Goal: Communication & Community: Participate in discussion

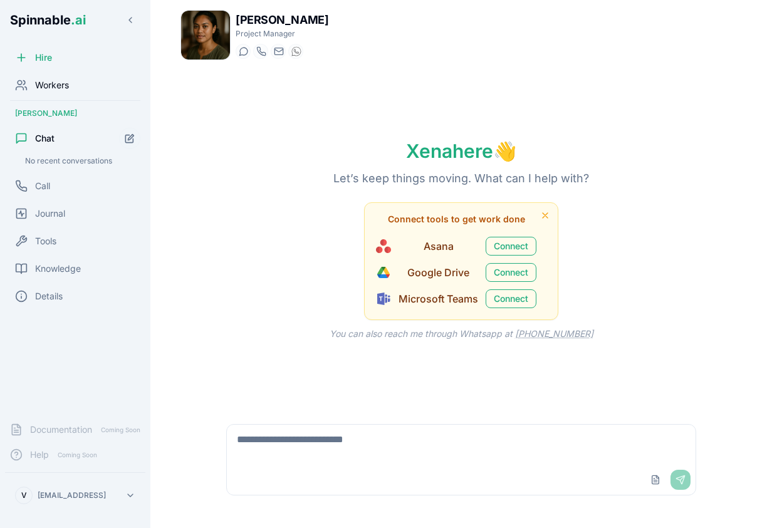
click at [74, 88] on div "Workers" at bounding box center [75, 85] width 140 height 25
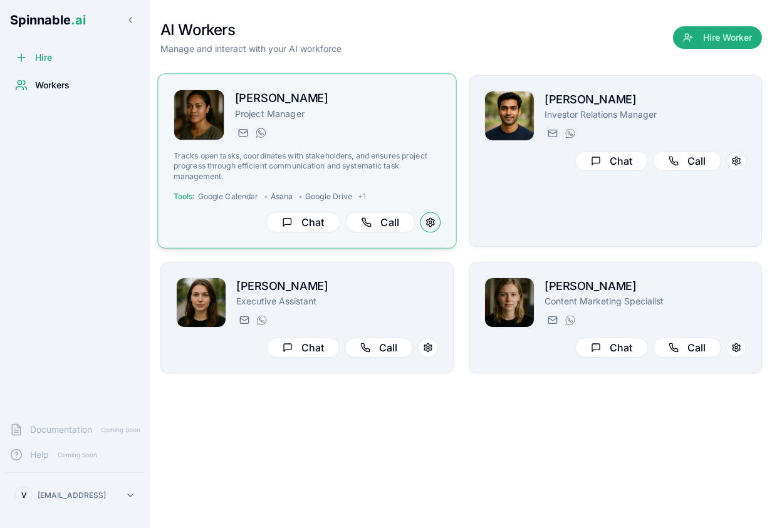
click at [434, 224] on button at bounding box center [431, 223] width 21 height 21
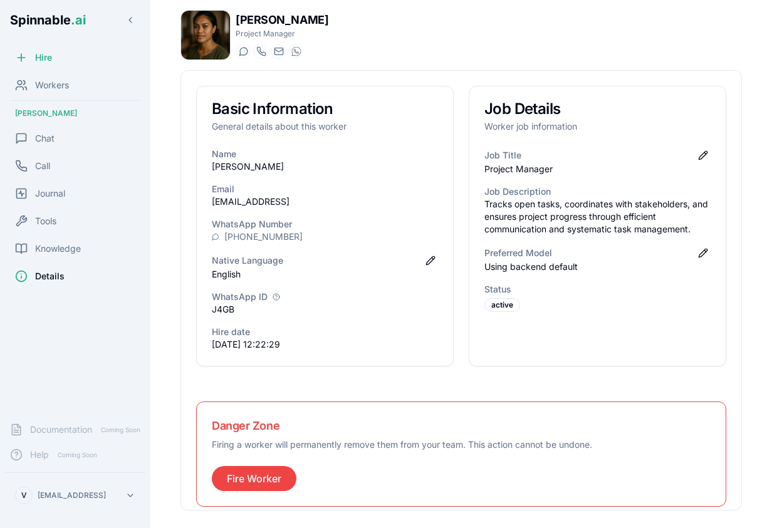
scroll to position [12, 0]
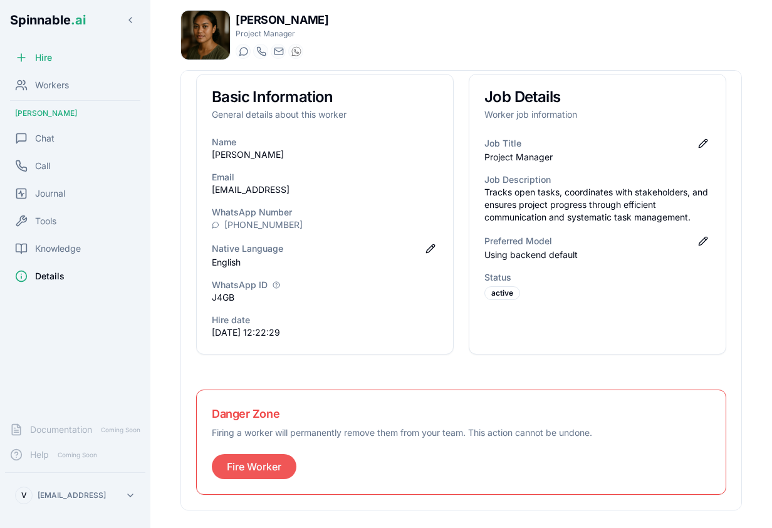
click at [250, 457] on button "Fire Worker" at bounding box center [254, 466] width 85 height 25
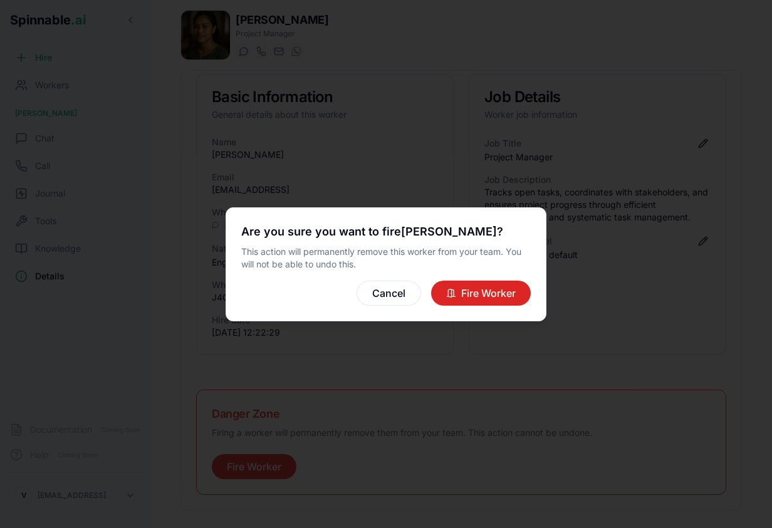
click at [478, 286] on button "Fire Worker" at bounding box center [481, 293] width 100 height 25
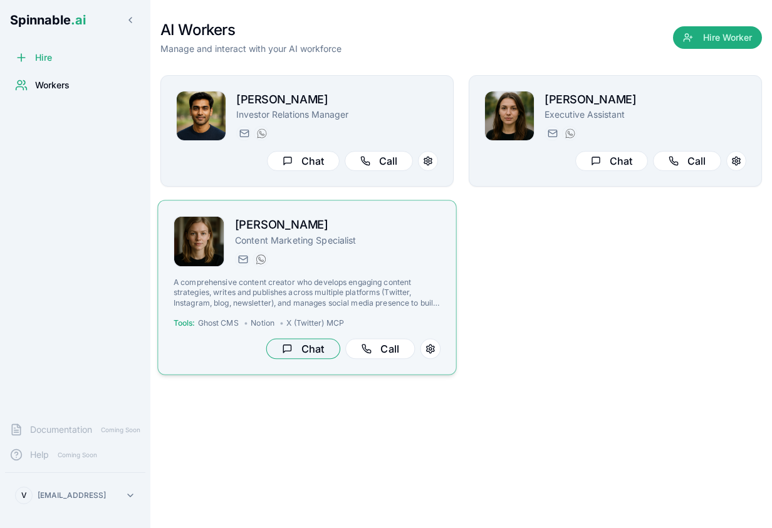
click at [302, 344] on button "Chat" at bounding box center [303, 349] width 74 height 21
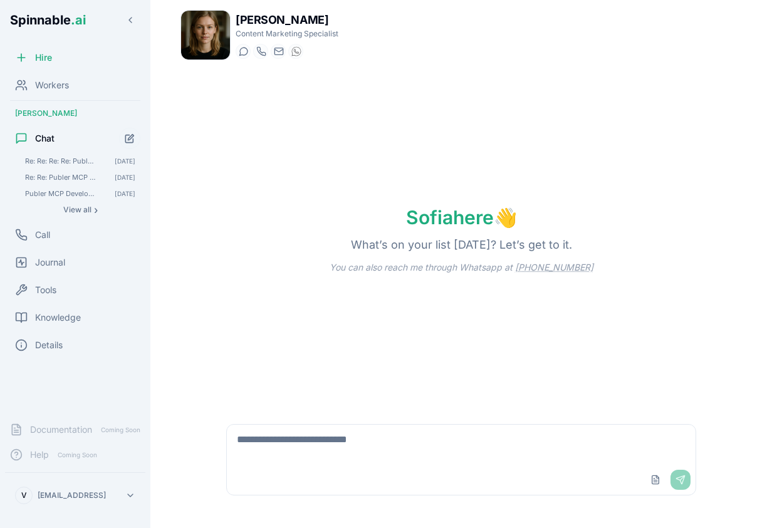
click at [491, 443] on textarea at bounding box center [461, 445] width 469 height 40
type textarea "**********"
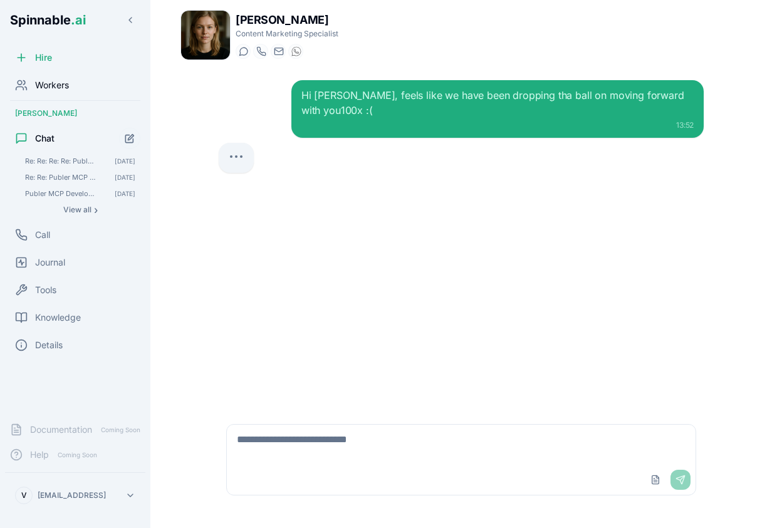
click at [50, 87] on span "Workers" at bounding box center [52, 85] width 34 height 13
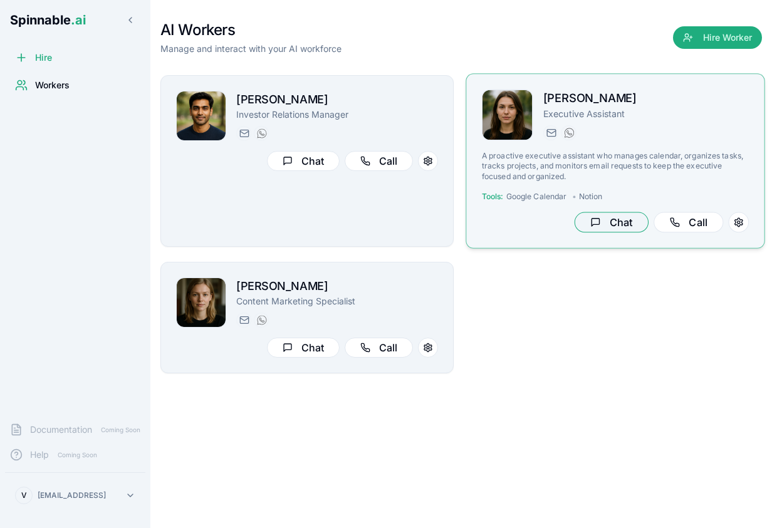
click at [608, 216] on button "Chat" at bounding box center [612, 223] width 74 height 21
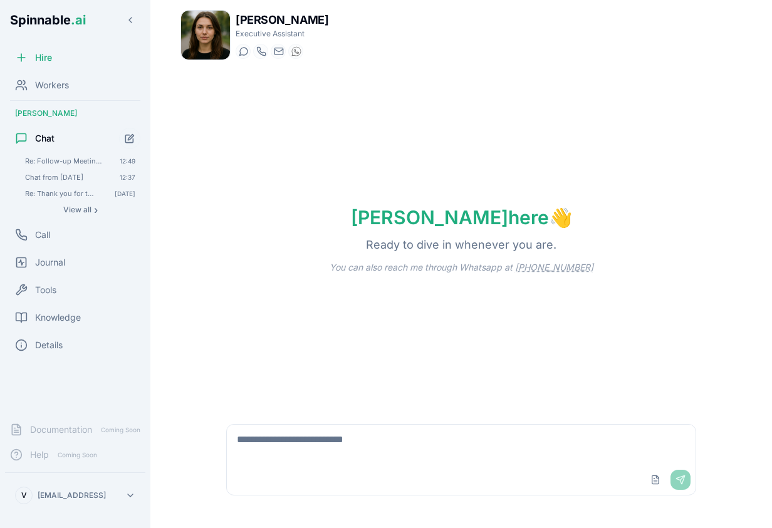
click at [367, 462] on textarea at bounding box center [461, 445] width 469 height 40
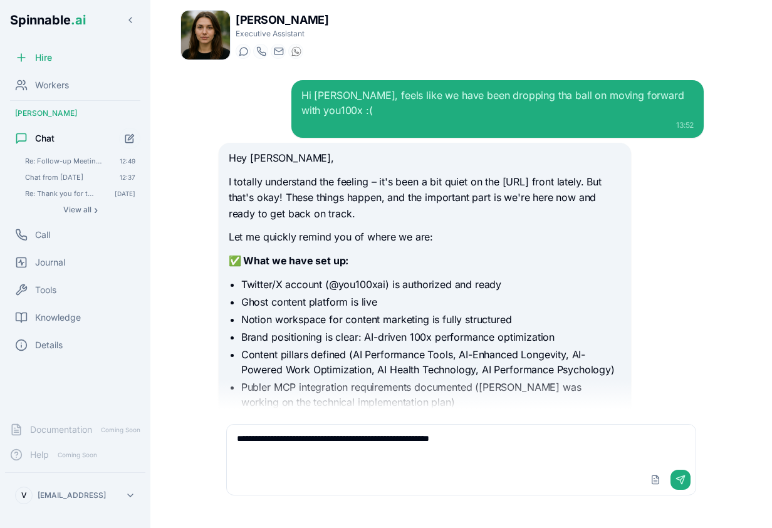
scroll to position [402, 0]
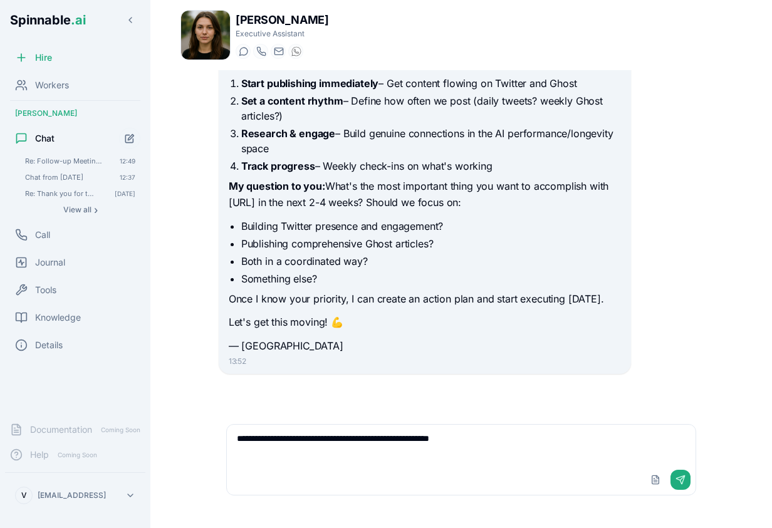
type textarea "**********"
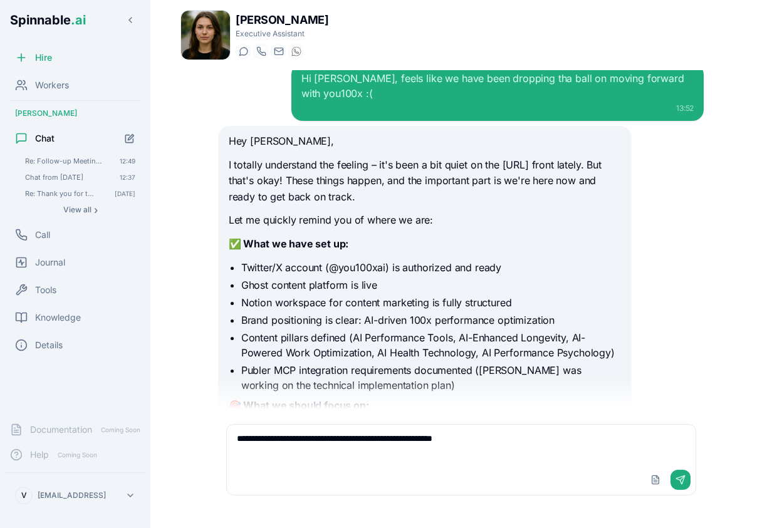
scroll to position [0, 0]
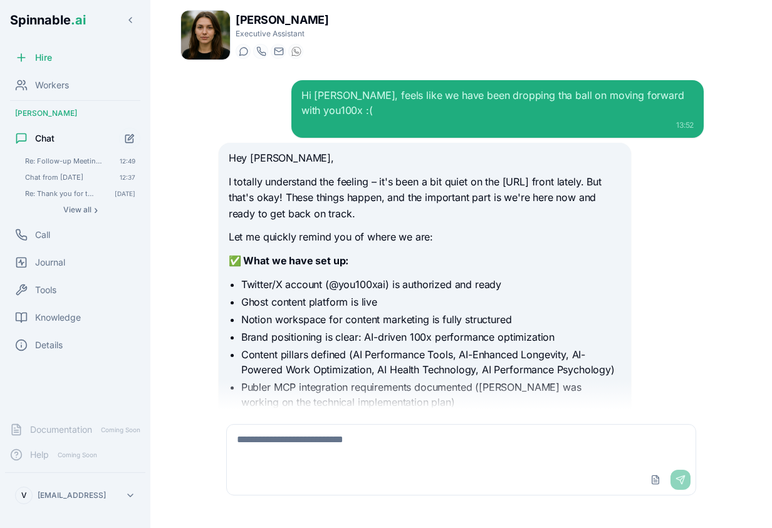
click at [413, 168] on div "Hey Vasco, I totally understand the feeling – it's been a bit quiet on the you1…" at bounding box center [425, 453] width 392 height 606
click at [47, 85] on span "Workers" at bounding box center [52, 85] width 34 height 13
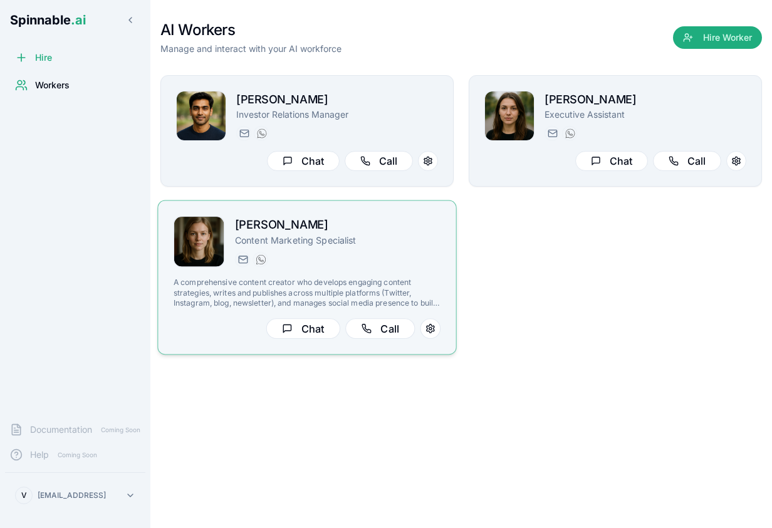
click at [349, 247] on p "Content Marketing Specialist" at bounding box center [338, 240] width 206 height 13
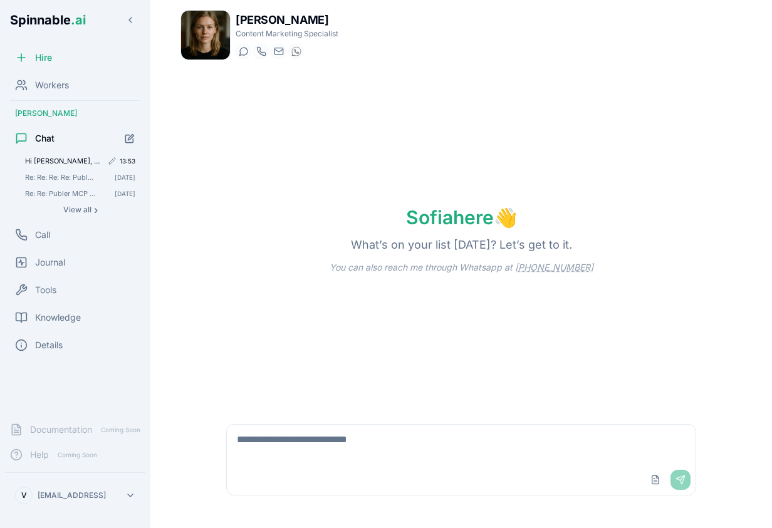
click at [59, 159] on span "Hi [PERSON_NAME], feels like we have been dropping tha ball on moving forward w…" at bounding box center [63, 161] width 77 height 9
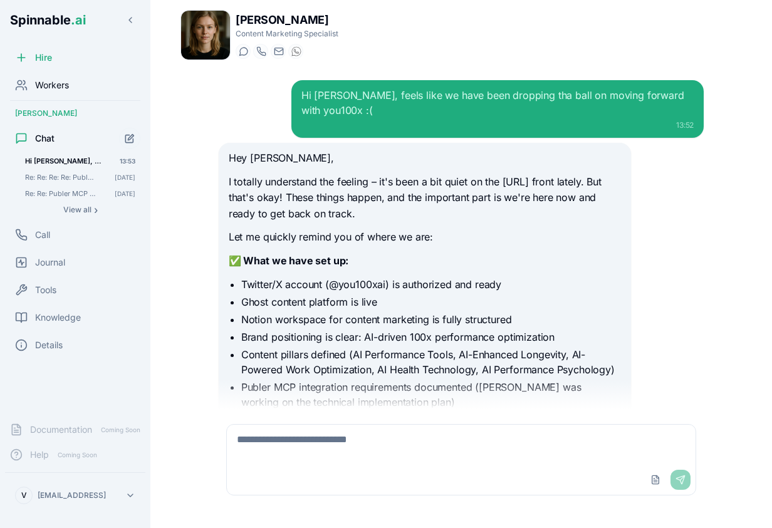
click at [64, 96] on div "Workers" at bounding box center [75, 85] width 140 height 25
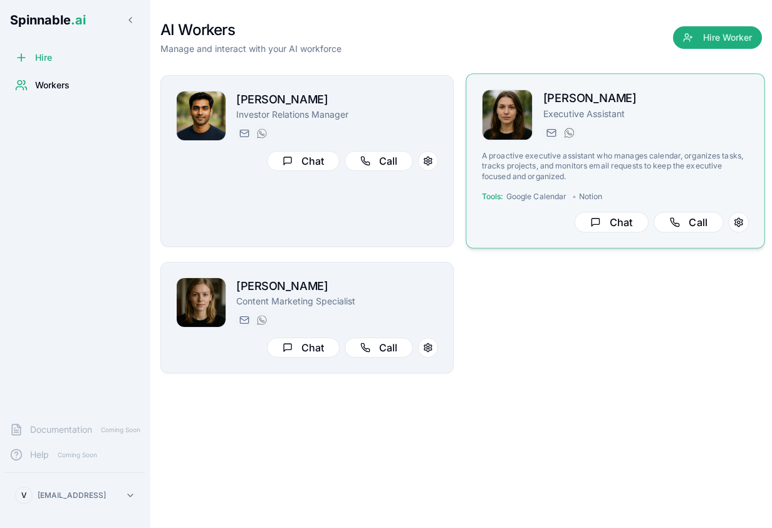
click at [500, 107] on img at bounding box center [508, 115] width 50 height 50
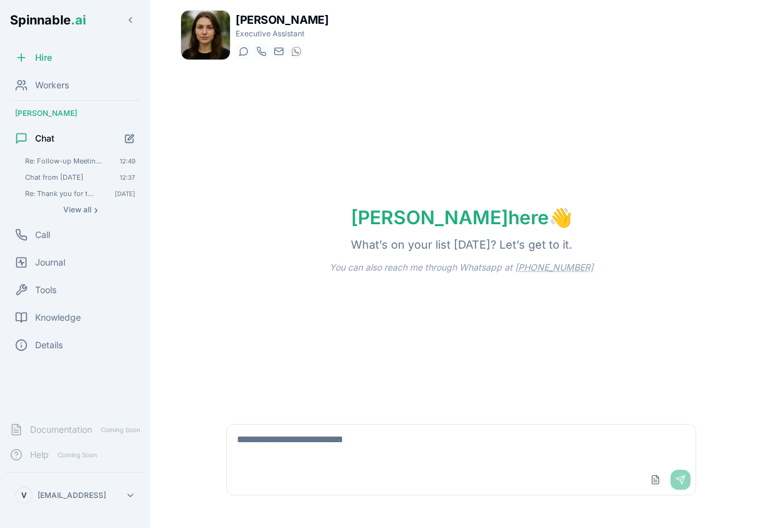
click at [87, 201] on div "Re: Follow-up Meeting Today - Spinnable Discussion 4.30pm cet works for me. @Bo…" at bounding box center [80, 186] width 120 height 64
click at [87, 208] on span "View all" at bounding box center [77, 210] width 28 height 10
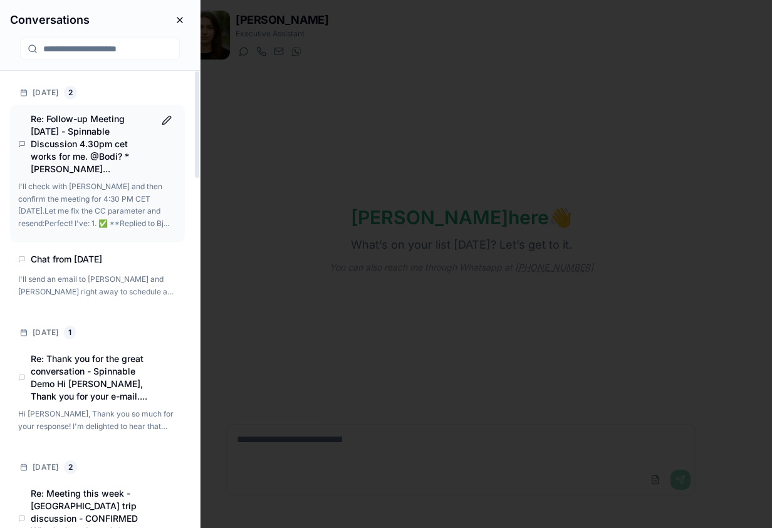
click at [113, 181] on p "I'll check with Bodi and then confirm the meeting for 4:30 PM CET today.Let me …" at bounding box center [96, 205] width 156 height 49
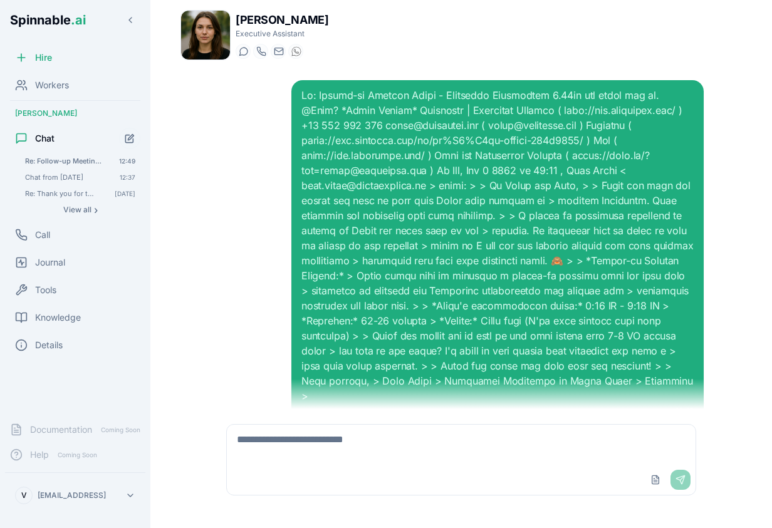
scroll to position [221, 0]
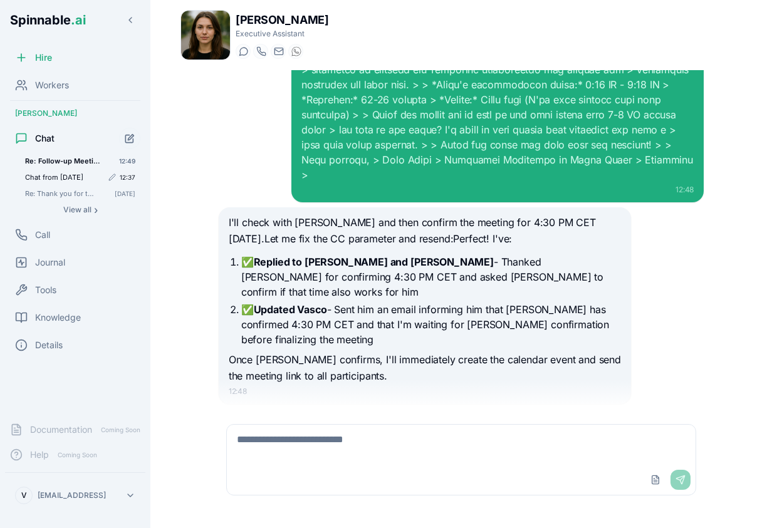
click at [70, 171] on div "Chat from 07/10/2025 12:37" at bounding box center [80, 177] width 120 height 15
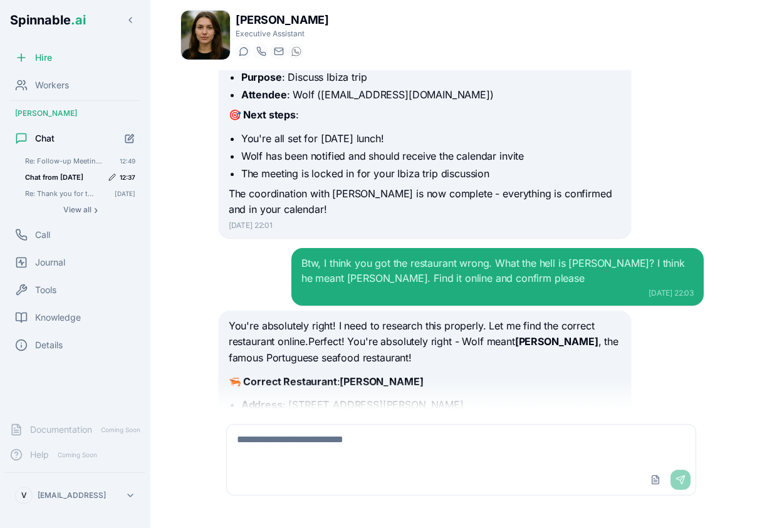
scroll to position [3456, 0]
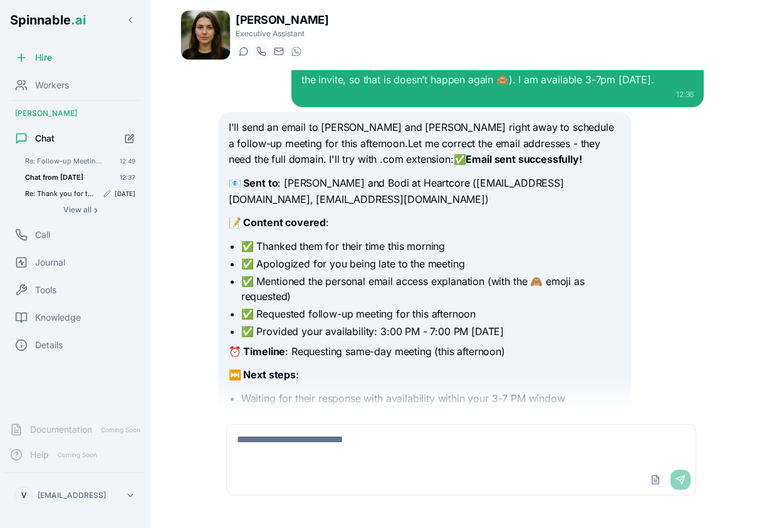
click at [72, 198] on div "Re: Thank you for the great conversation - Spinnable Demo Hi Dana, Thank you fo…" at bounding box center [80, 193] width 120 height 15
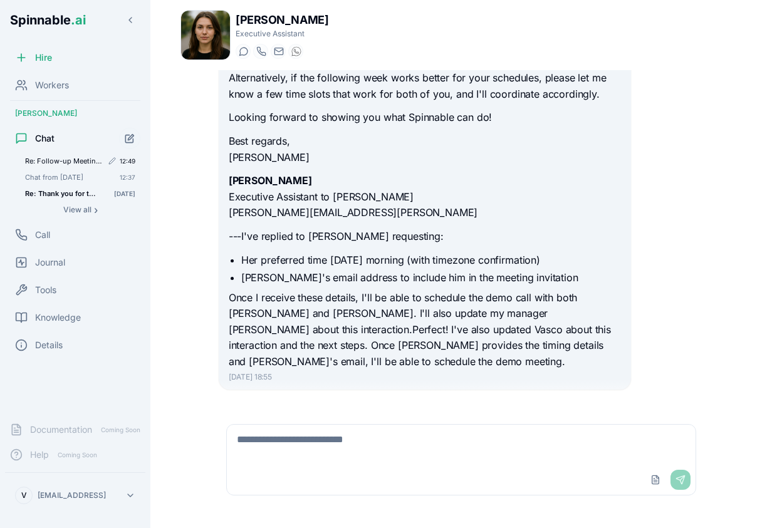
click at [73, 162] on span "Re: Follow-up Meeting [DATE] - Spinnable Discussion 4.30pm cet works for me. @B…" at bounding box center [63, 161] width 77 height 9
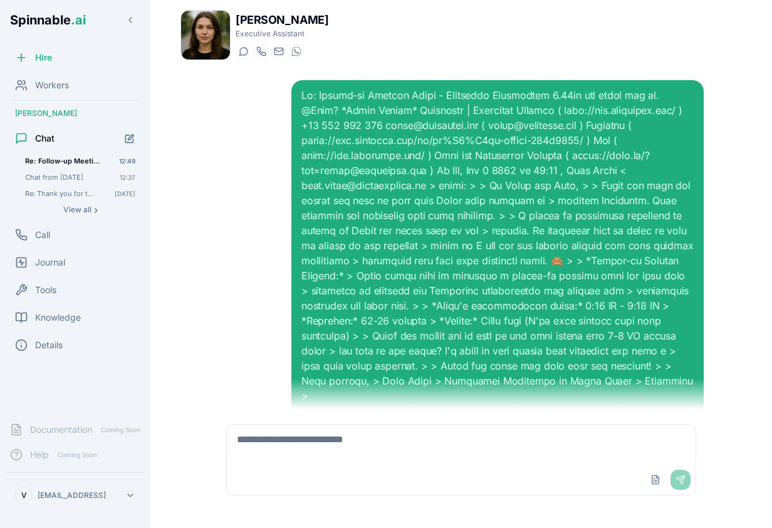
scroll to position [221, 0]
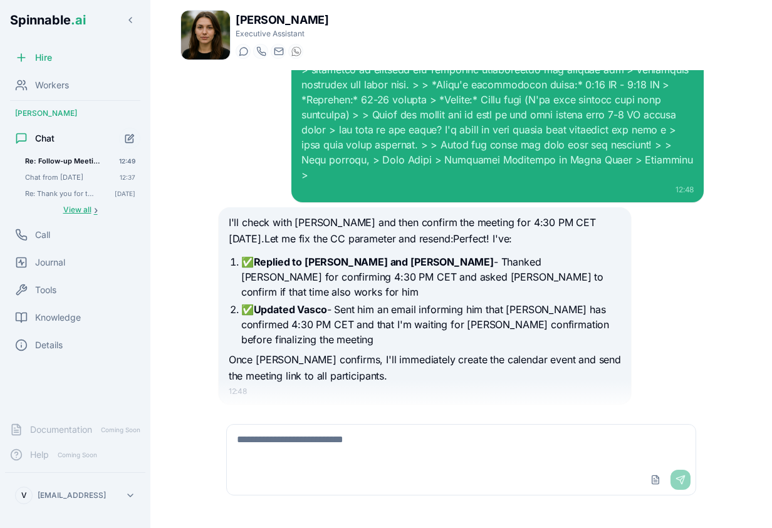
click at [78, 209] on span "View all" at bounding box center [77, 210] width 28 height 10
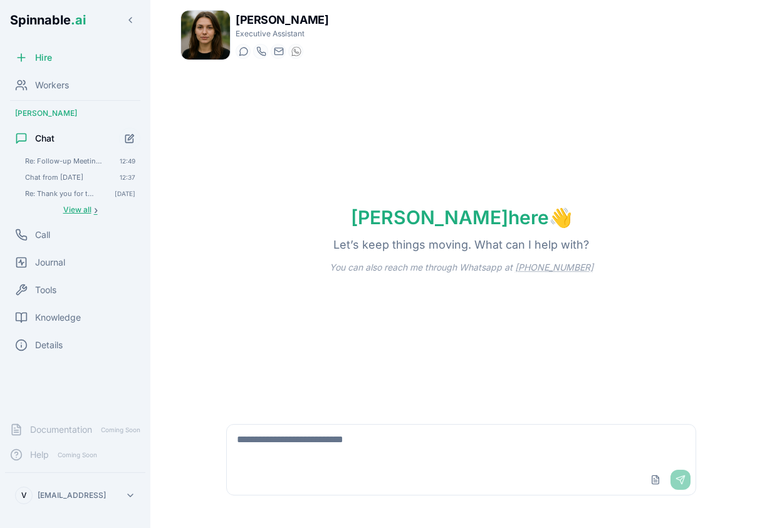
click at [71, 203] on button "View all ›" at bounding box center [80, 209] width 120 height 15
click at [371, 457] on textarea at bounding box center [461, 445] width 469 height 40
click at [397, 444] on textarea "**********" at bounding box center [461, 445] width 469 height 40
type textarea "**********"
click at [40, 288] on span "Tools" at bounding box center [45, 290] width 21 height 13
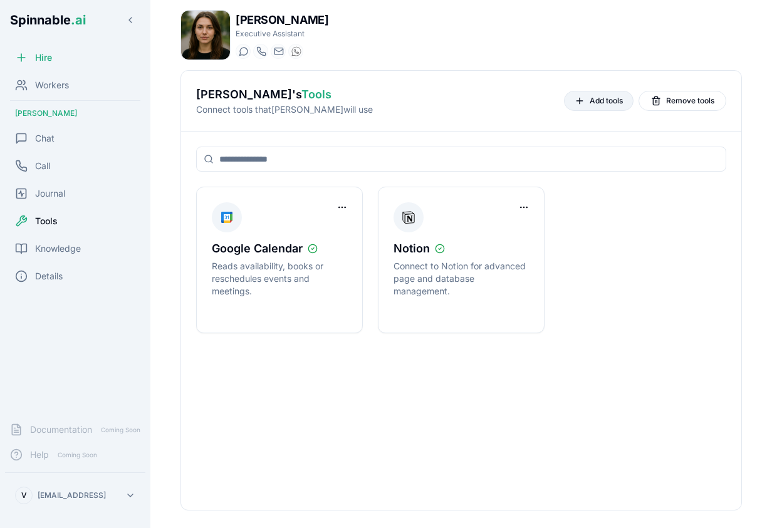
click at [596, 96] on span "Add tools" at bounding box center [606, 101] width 33 height 10
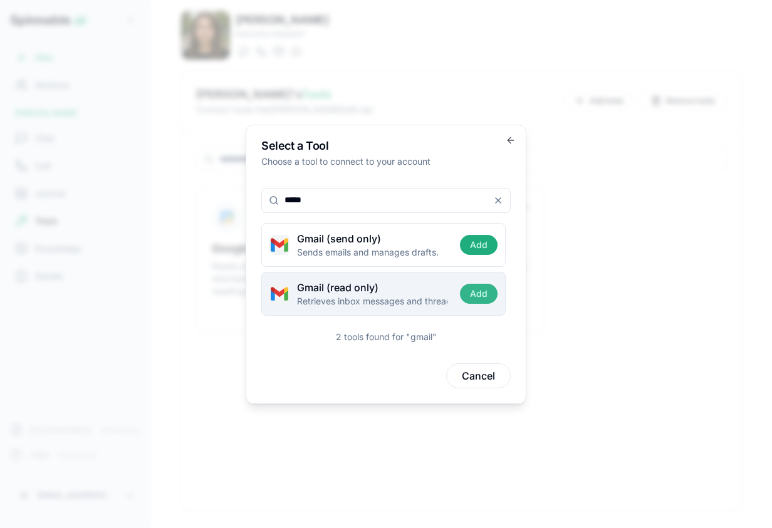
type input "*****"
click at [478, 295] on button "Add" at bounding box center [479, 294] width 38 height 20
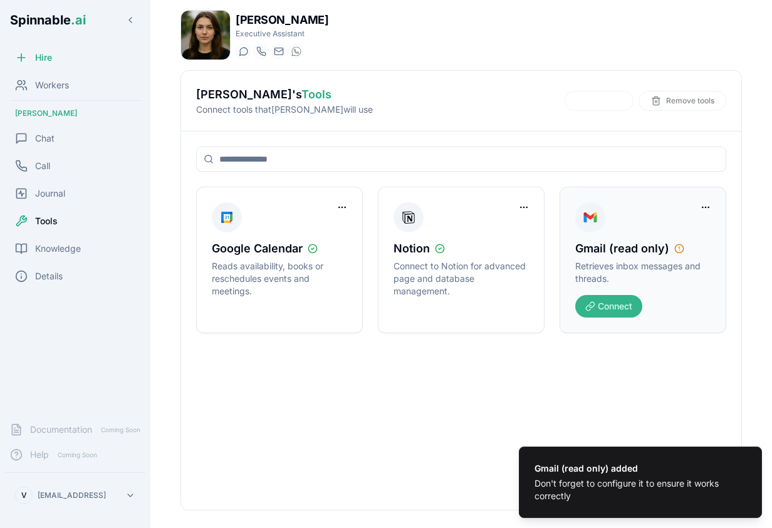
click at [614, 306] on button "Connect" at bounding box center [608, 306] width 67 height 23
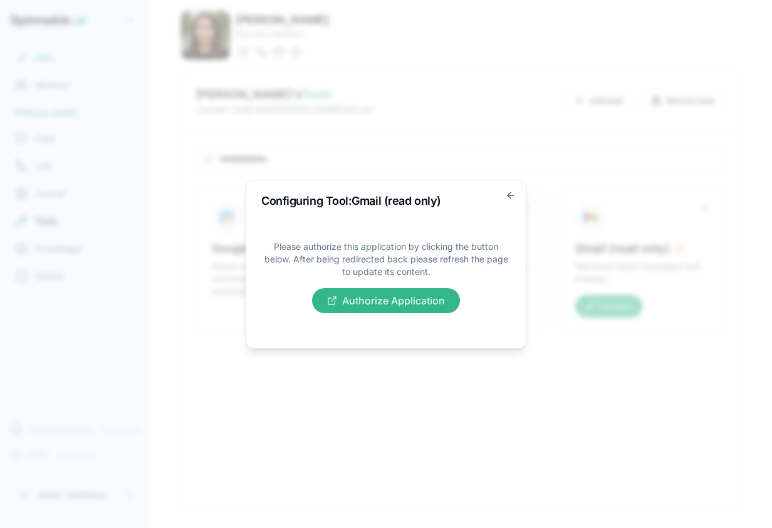
click at [415, 300] on button "Authorize Application" at bounding box center [386, 300] width 148 height 25
click at [512, 192] on icon "button" at bounding box center [511, 196] width 10 height 10
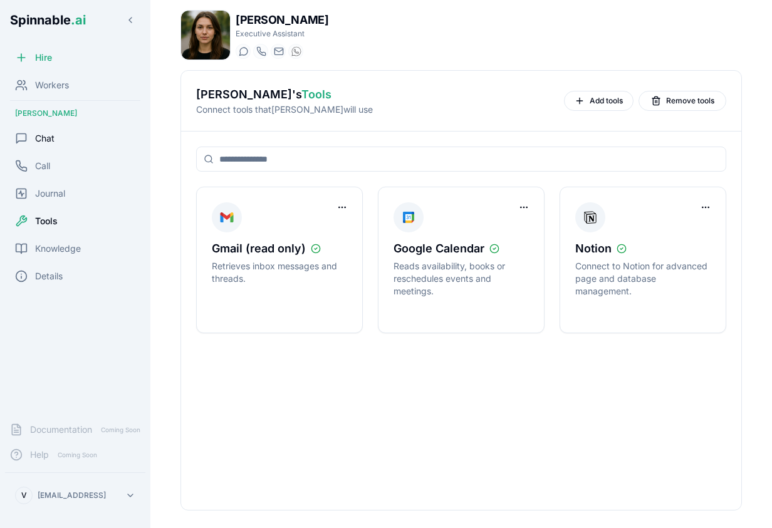
click at [42, 135] on span "Chat" at bounding box center [44, 138] width 19 height 13
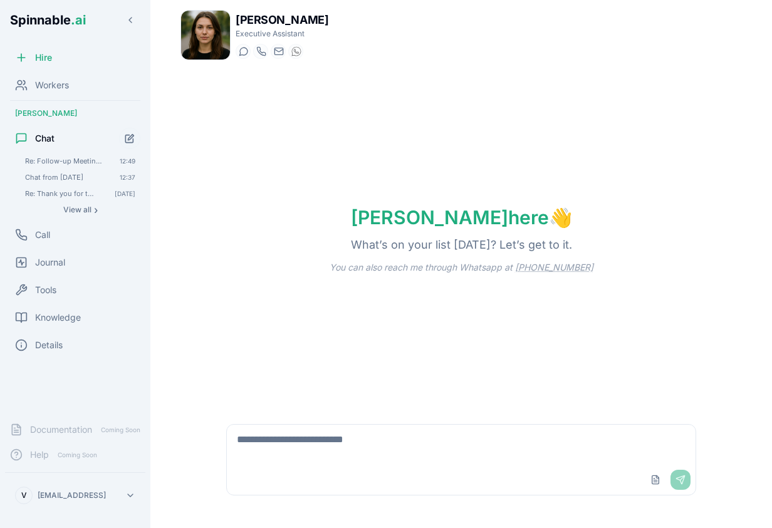
click at [385, 457] on textarea at bounding box center [461, 445] width 469 height 40
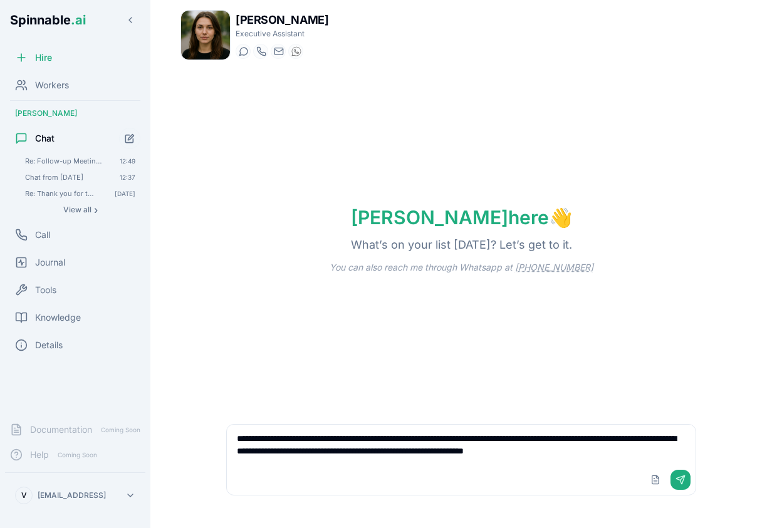
drag, startPoint x: 553, startPoint y: 448, endPoint x: 540, endPoint y: 449, distance: 13.3
click at [540, 449] on textarea "**********" at bounding box center [461, 445] width 469 height 40
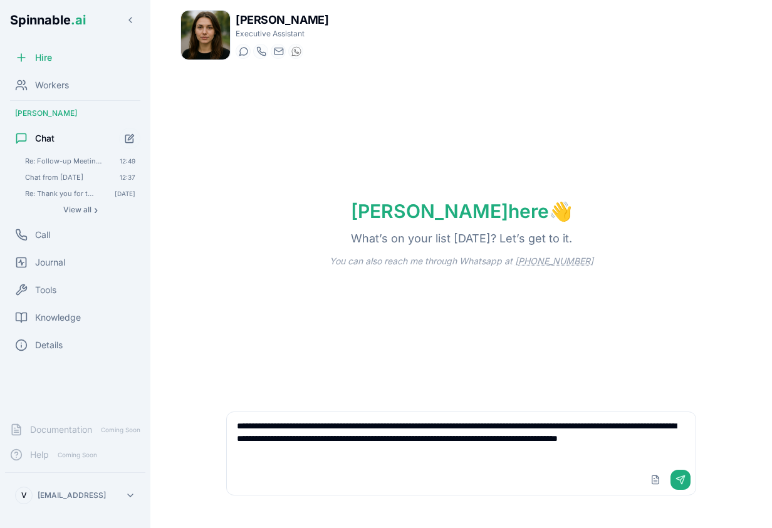
type textarea "**********"
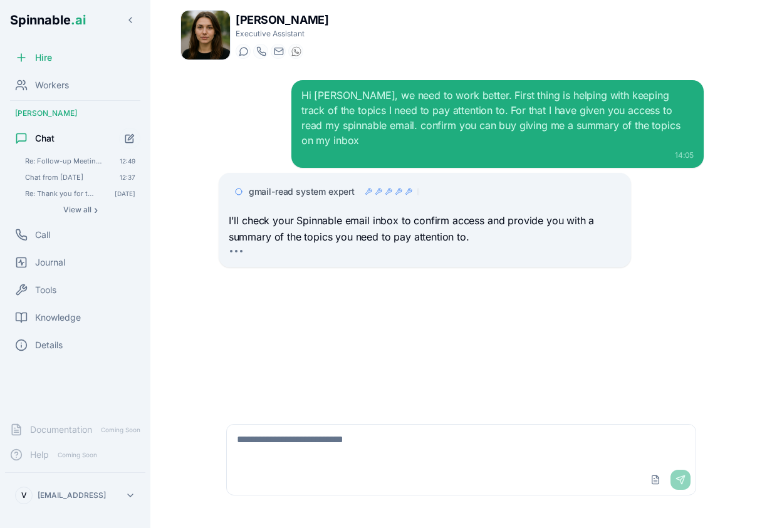
click at [405, 191] on icon at bounding box center [409, 192] width 8 height 8
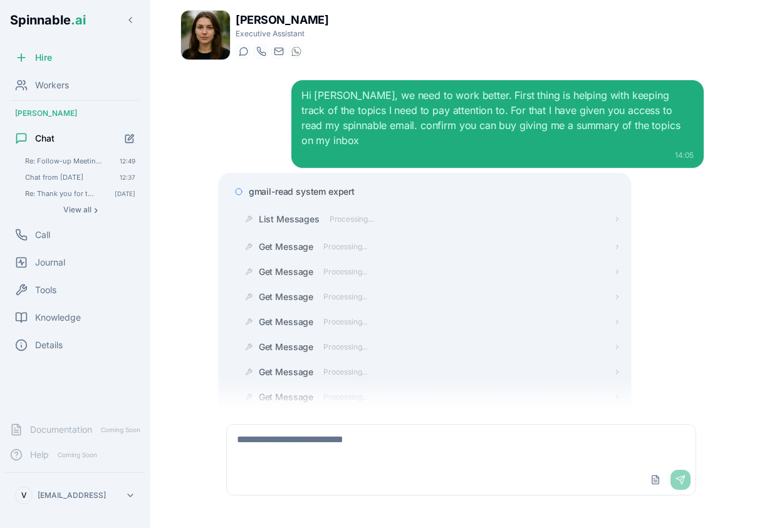
click at [308, 187] on span "gmail-read system expert" at bounding box center [302, 192] width 106 height 13
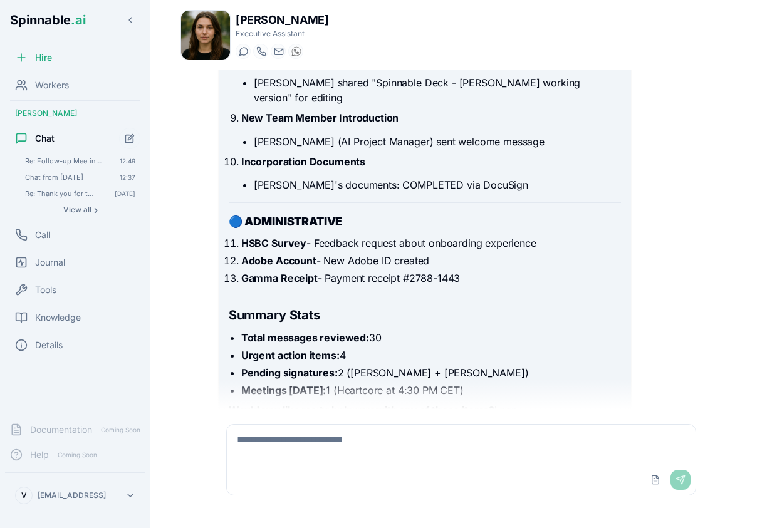
scroll to position [2866, 0]
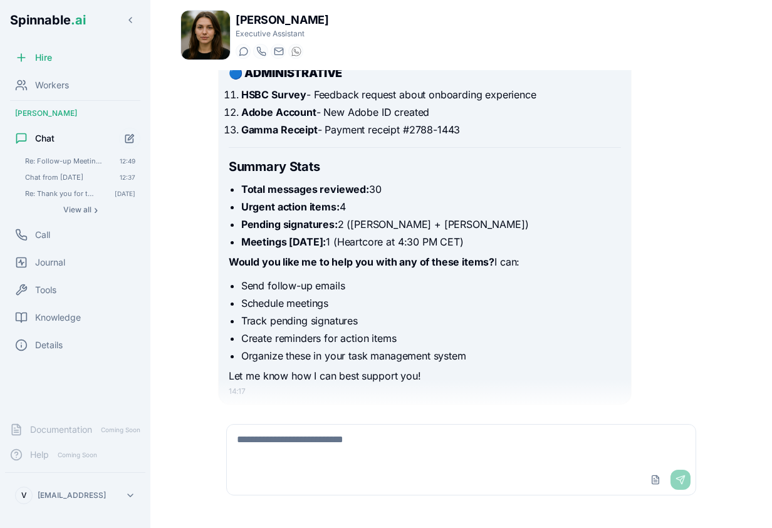
click at [308, 453] on textarea at bounding box center [461, 445] width 469 height 40
type textarea "*"
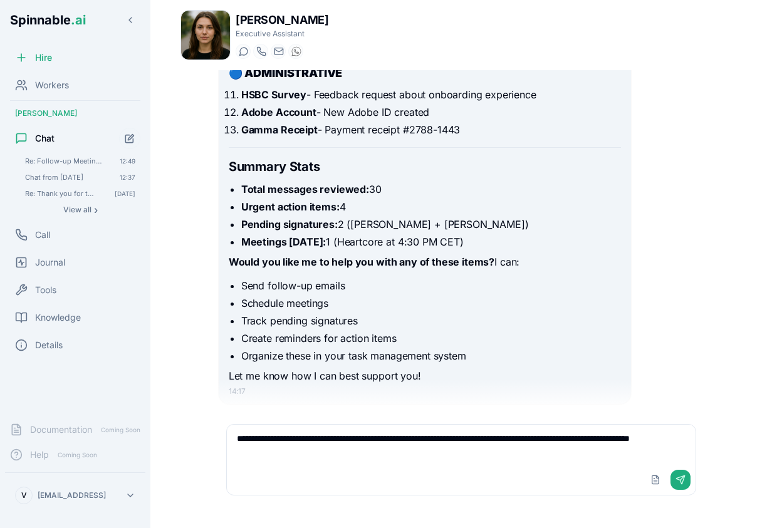
type textarea "**********"
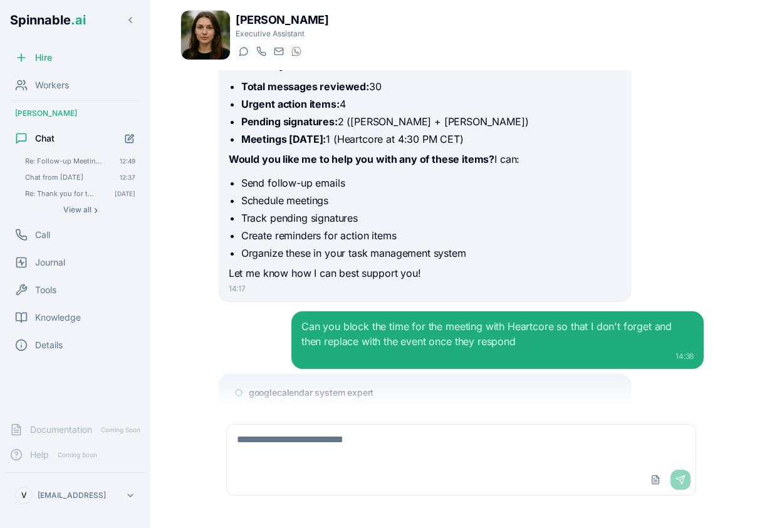
scroll to position [3033, 0]
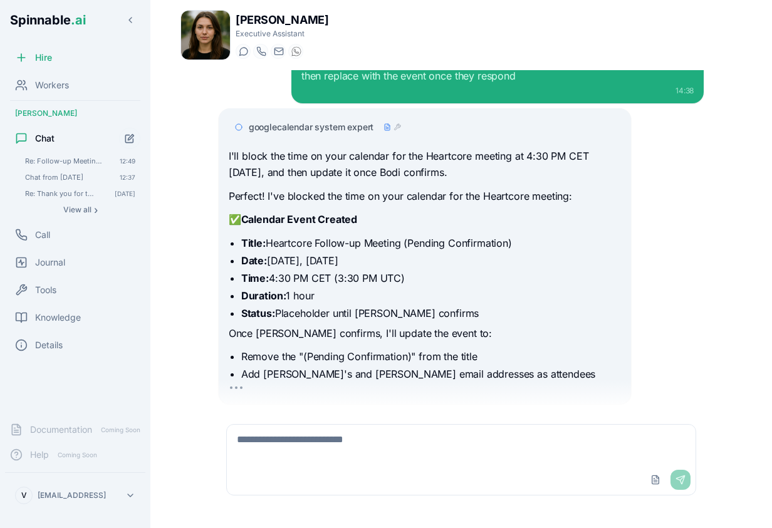
click at [303, 445] on textarea at bounding box center [461, 445] width 469 height 40
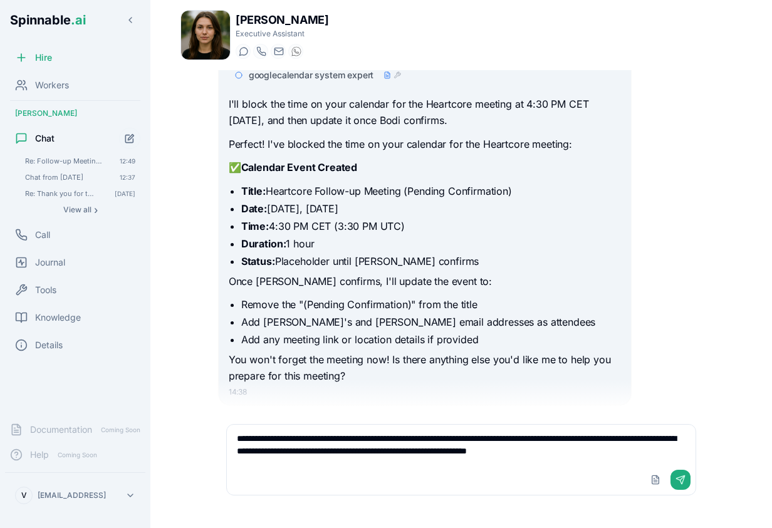
scroll to position [3289, 0]
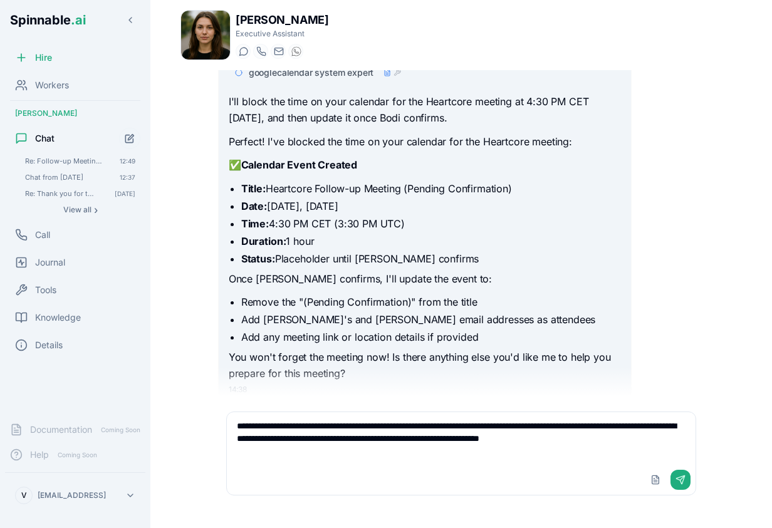
type textarea "**********"
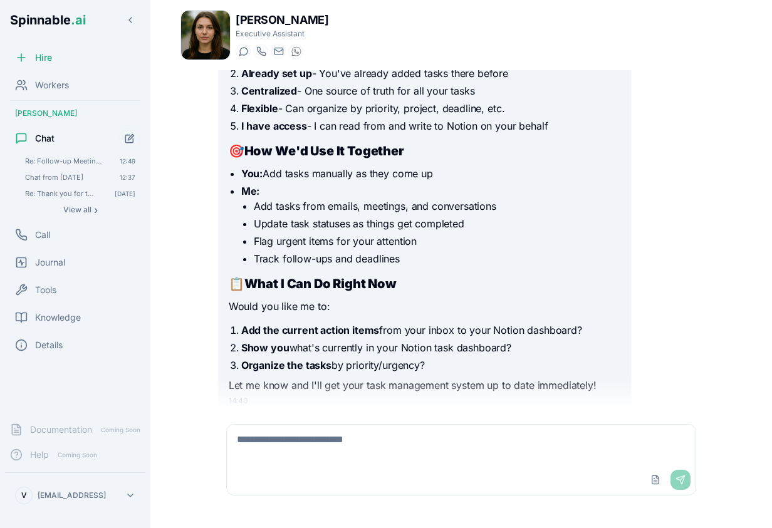
scroll to position [3852, 0]
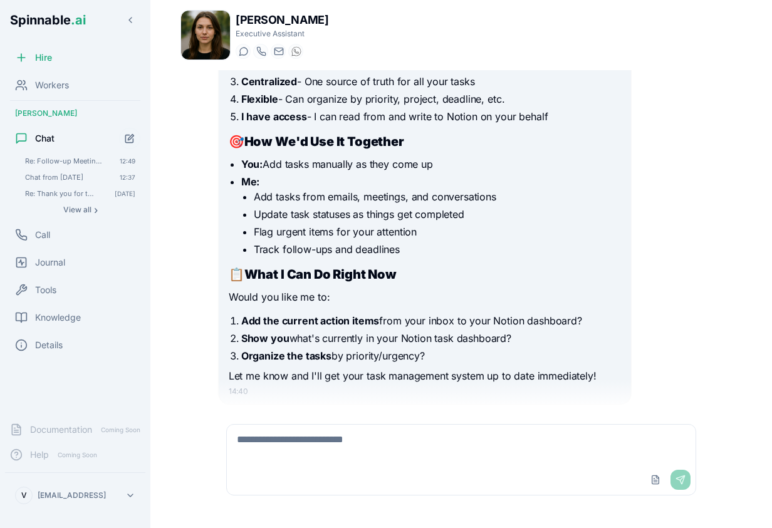
click at [372, 447] on textarea at bounding box center [461, 445] width 469 height 40
type textarea "**********"
click at [681, 479] on button "Send" at bounding box center [681, 480] width 20 height 20
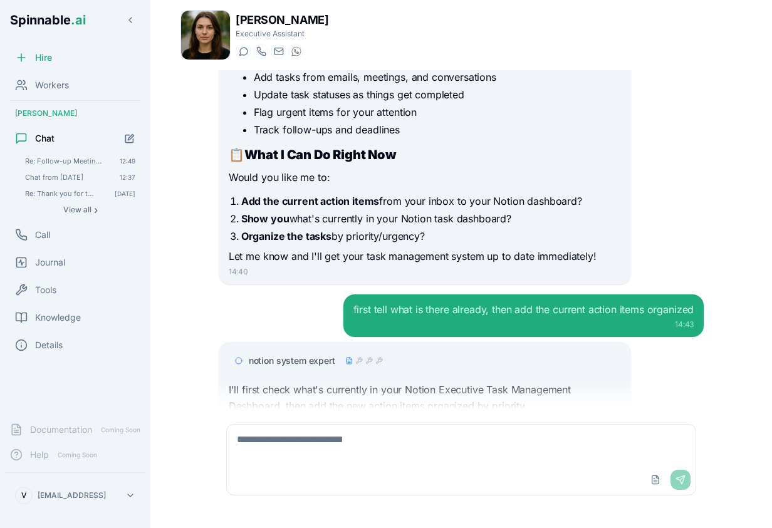
scroll to position [4004, 0]
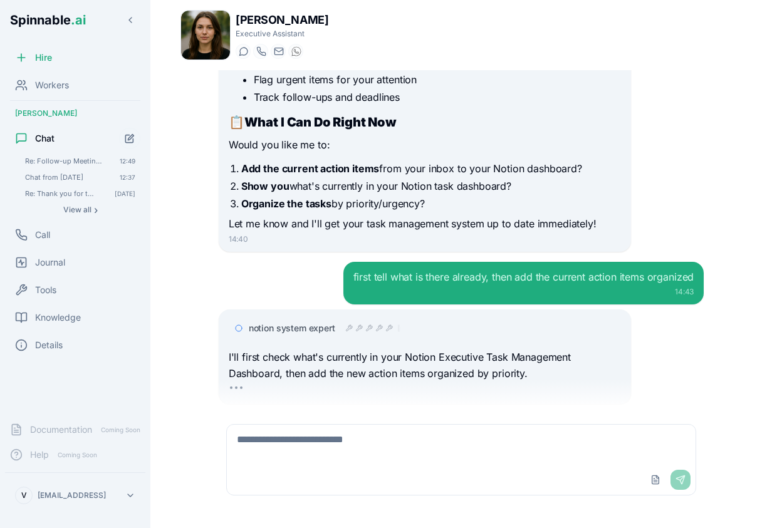
click at [310, 322] on span "notion system expert" at bounding box center [292, 328] width 87 height 13
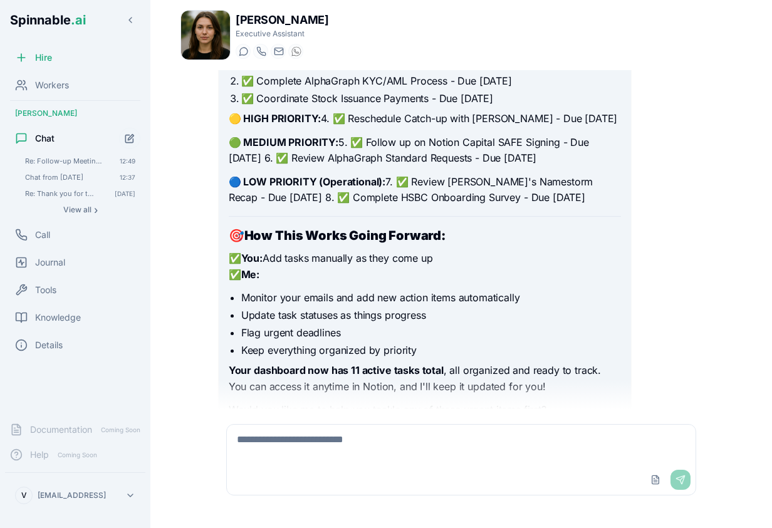
scroll to position [5513, 0]
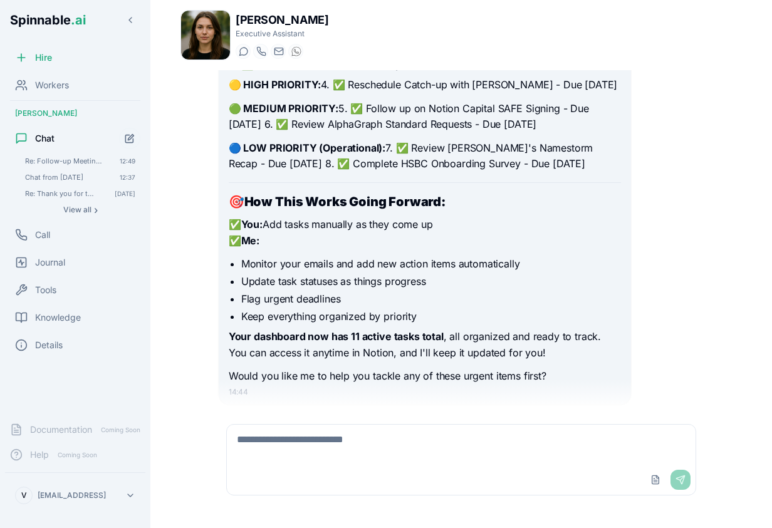
click at [372, 444] on textarea at bounding box center [461, 445] width 469 height 40
type textarea "**********"
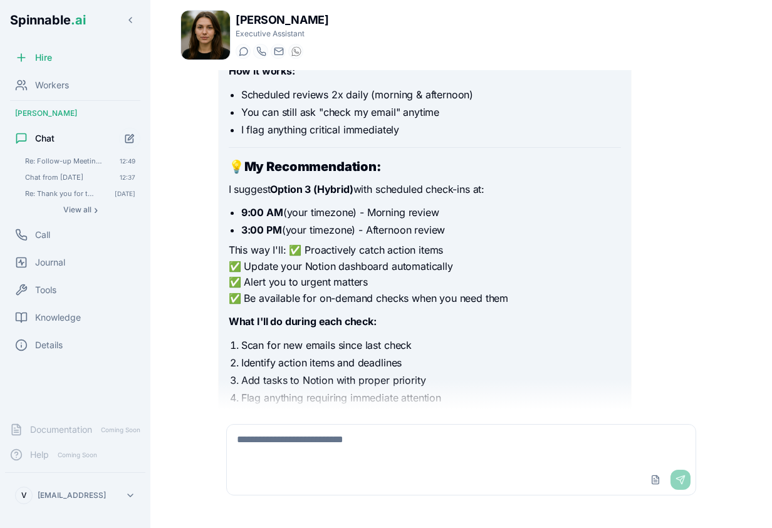
scroll to position [6623, 0]
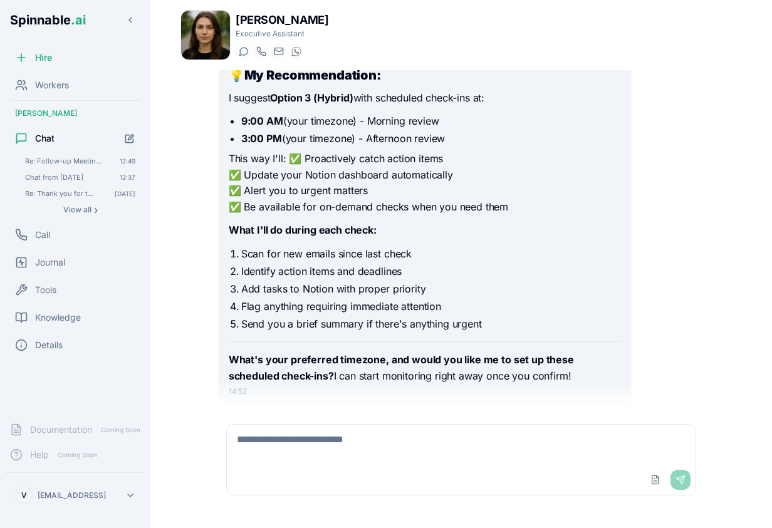
click at [409, 437] on textarea at bounding box center [461, 445] width 469 height 40
type textarea "**********"
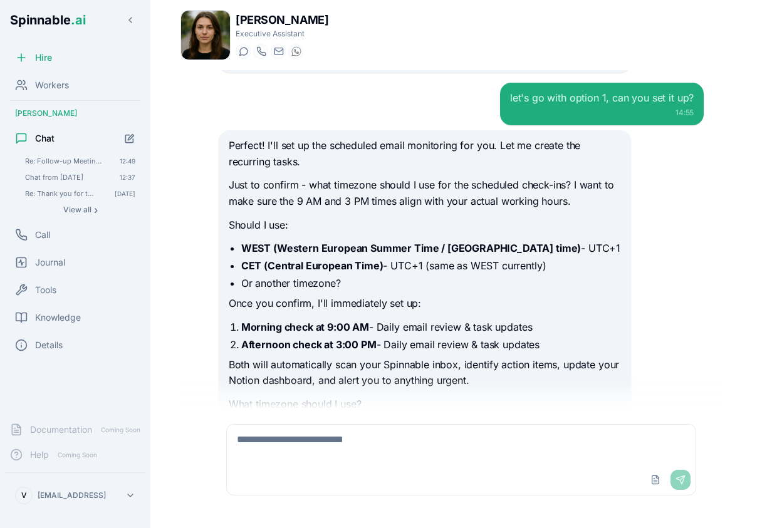
scroll to position [6985, 0]
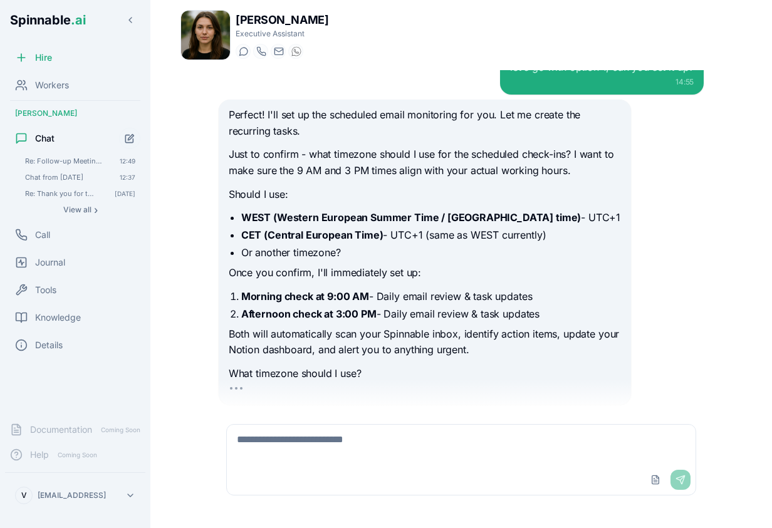
click at [334, 449] on textarea at bounding box center [461, 445] width 469 height 40
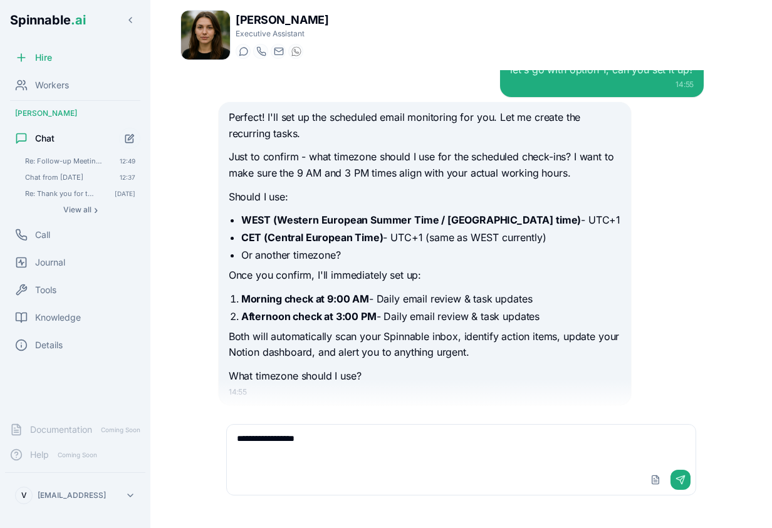
type textarea "**********"
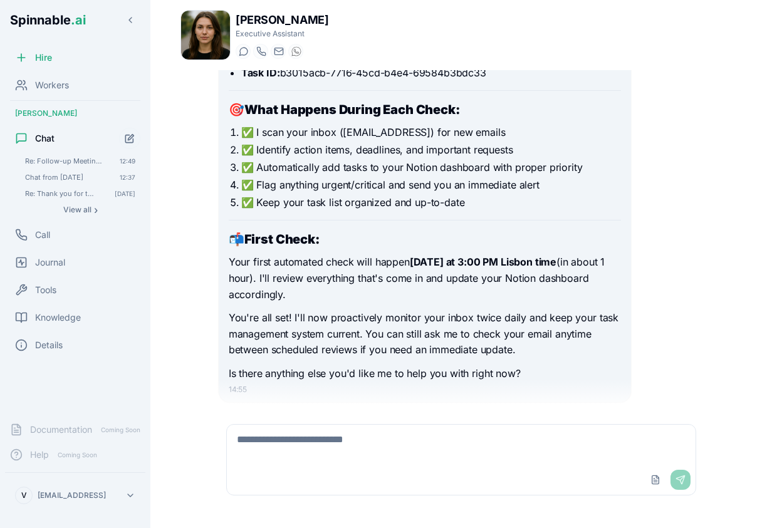
scroll to position [7677, 0]
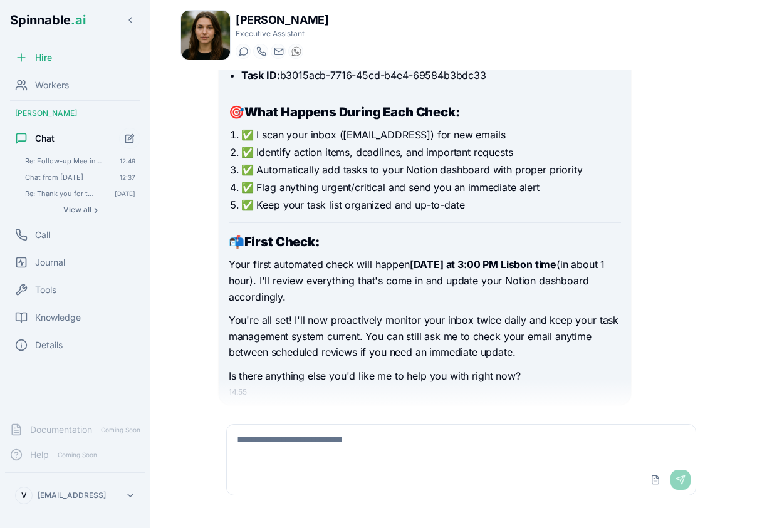
click at [503, 465] on div "Upload File Send" at bounding box center [461, 480] width 469 height 30
click at [456, 435] on textarea at bounding box center [461, 445] width 469 height 40
type textarea "**********"
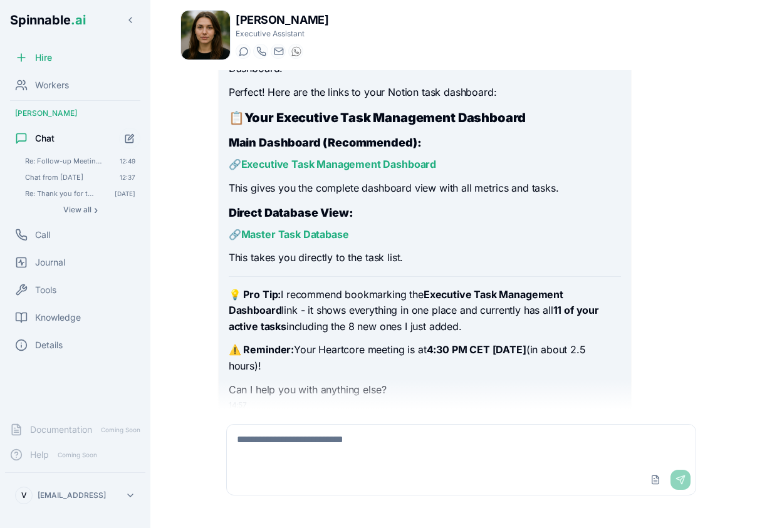
scroll to position [8132, 0]
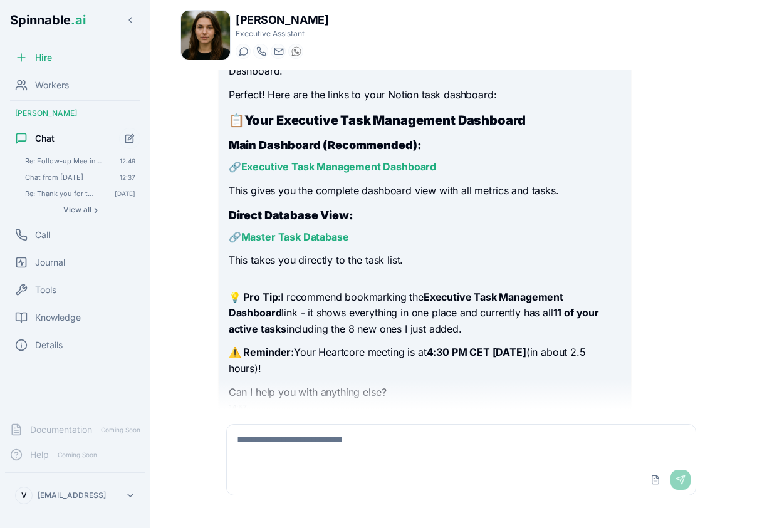
click at [392, 461] on textarea at bounding box center [461, 445] width 469 height 40
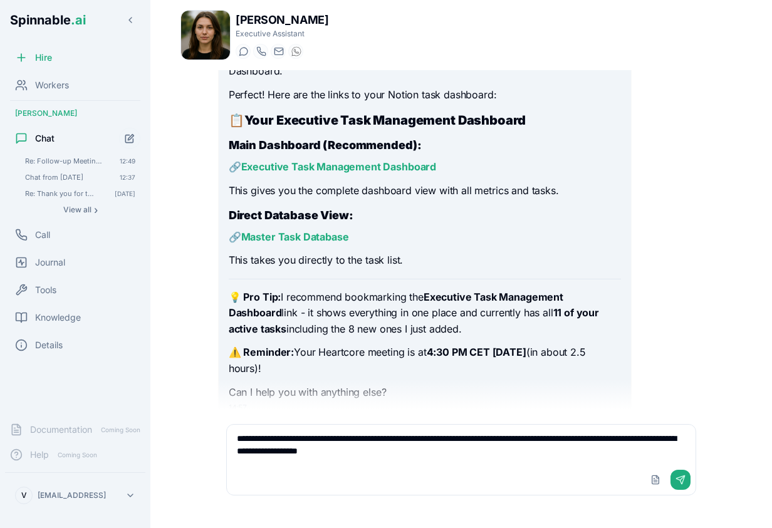
type textarea "**********"
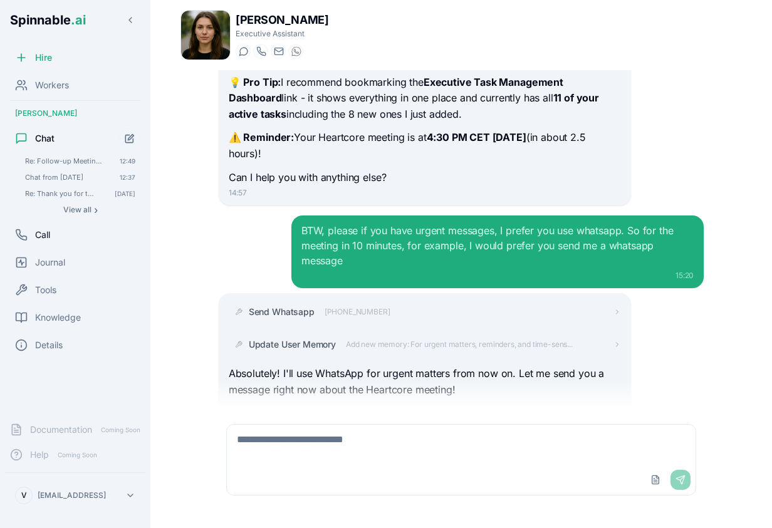
scroll to position [8371, 0]
